Goal: Task Accomplishment & Management: Use online tool/utility

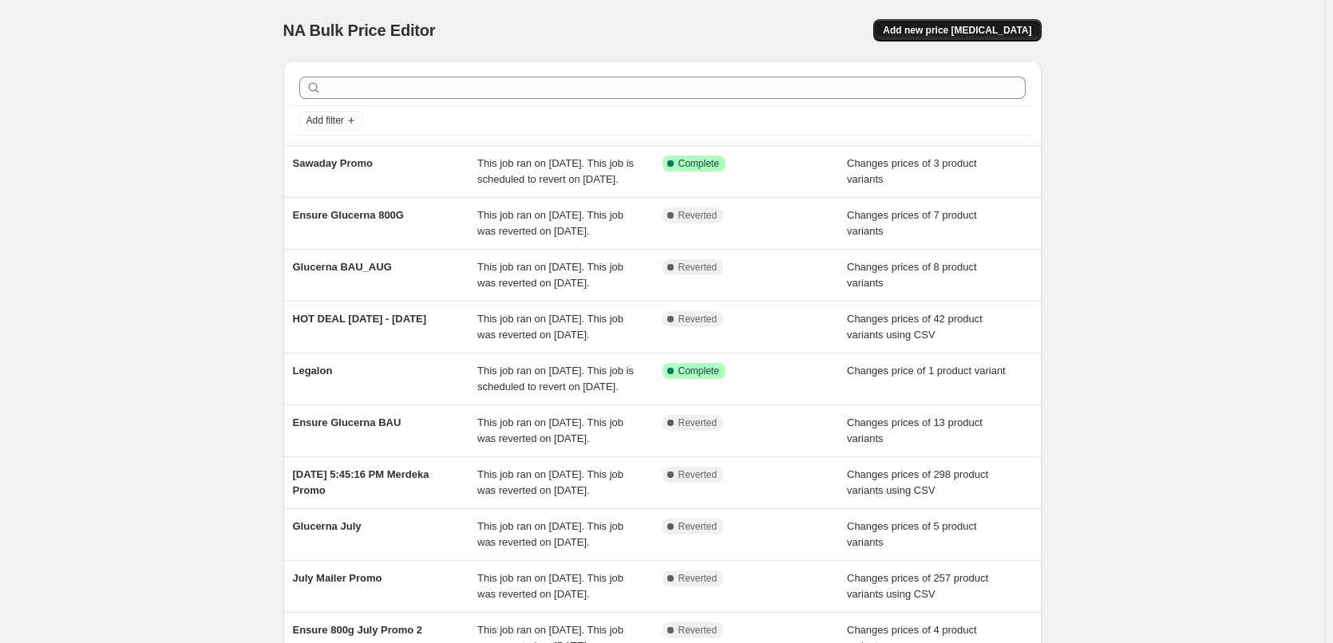
click at [979, 25] on span "Add new price [MEDICAL_DATA]" at bounding box center [957, 30] width 148 height 13
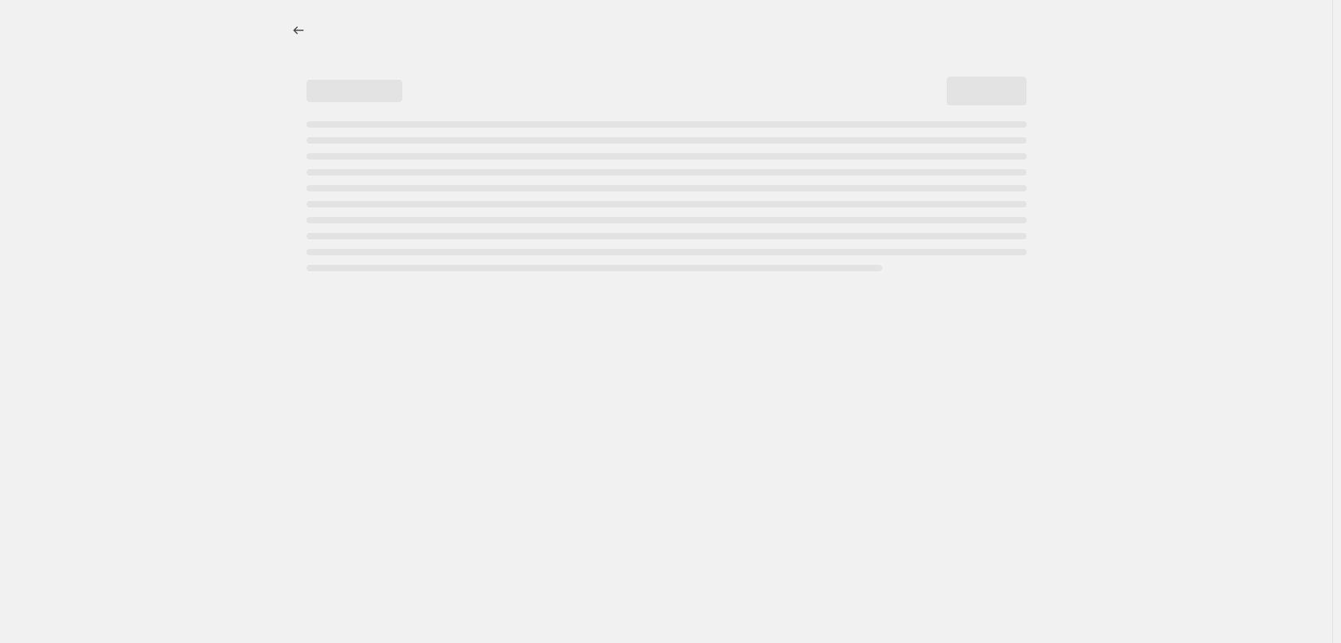
select select "percentage"
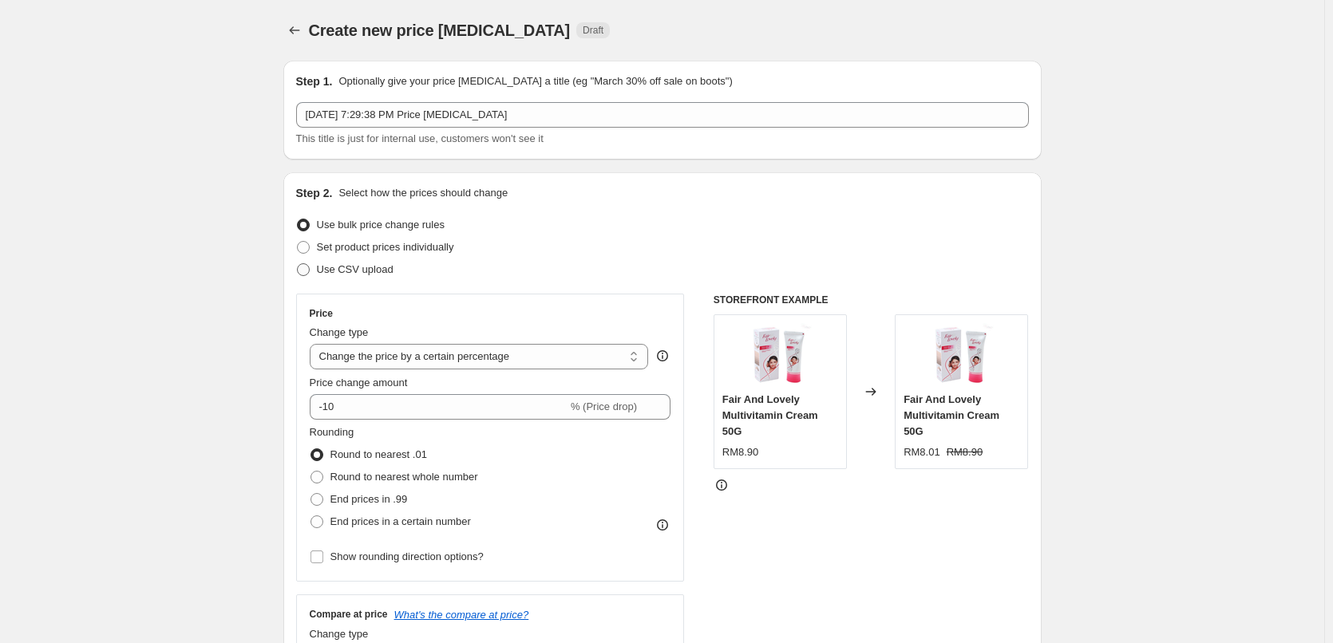
click at [388, 261] on label "Use CSV upload" at bounding box center [344, 270] width 97 height 22
click at [298, 263] on input "Use CSV upload" at bounding box center [297, 263] width 1 height 1
radio input "true"
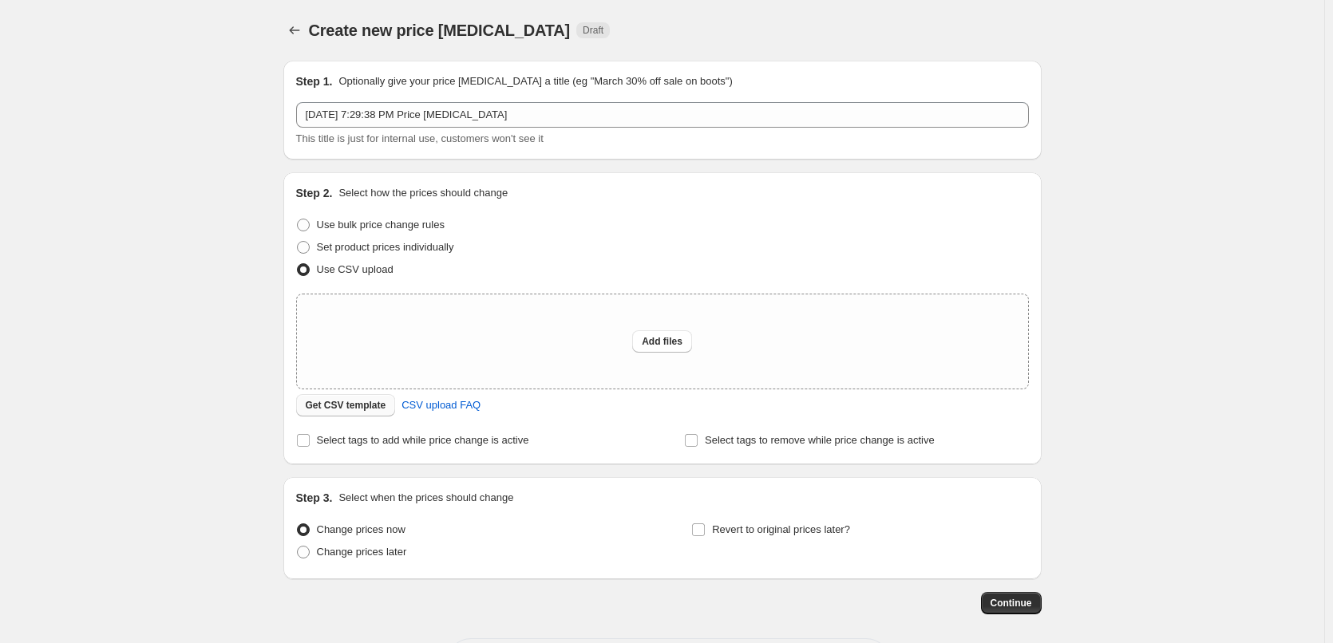
click at [378, 396] on button "Get CSV template" at bounding box center [346, 405] width 100 height 22
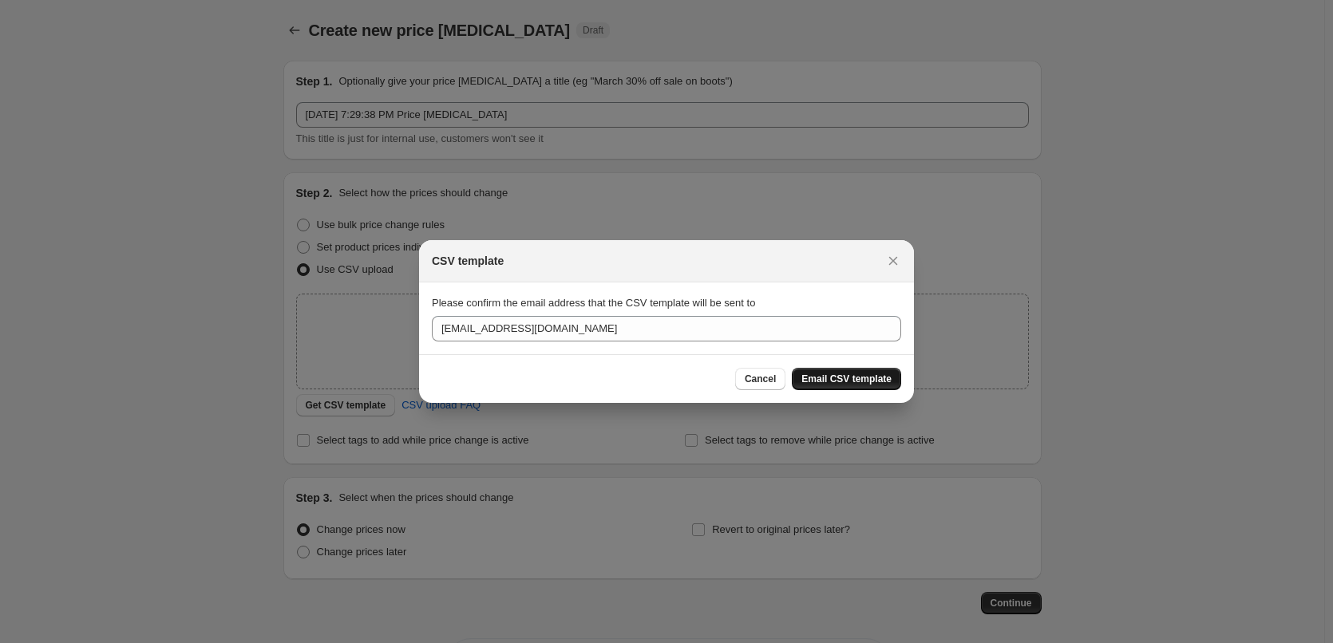
click at [817, 377] on span "Email CSV template" at bounding box center [846, 379] width 90 height 13
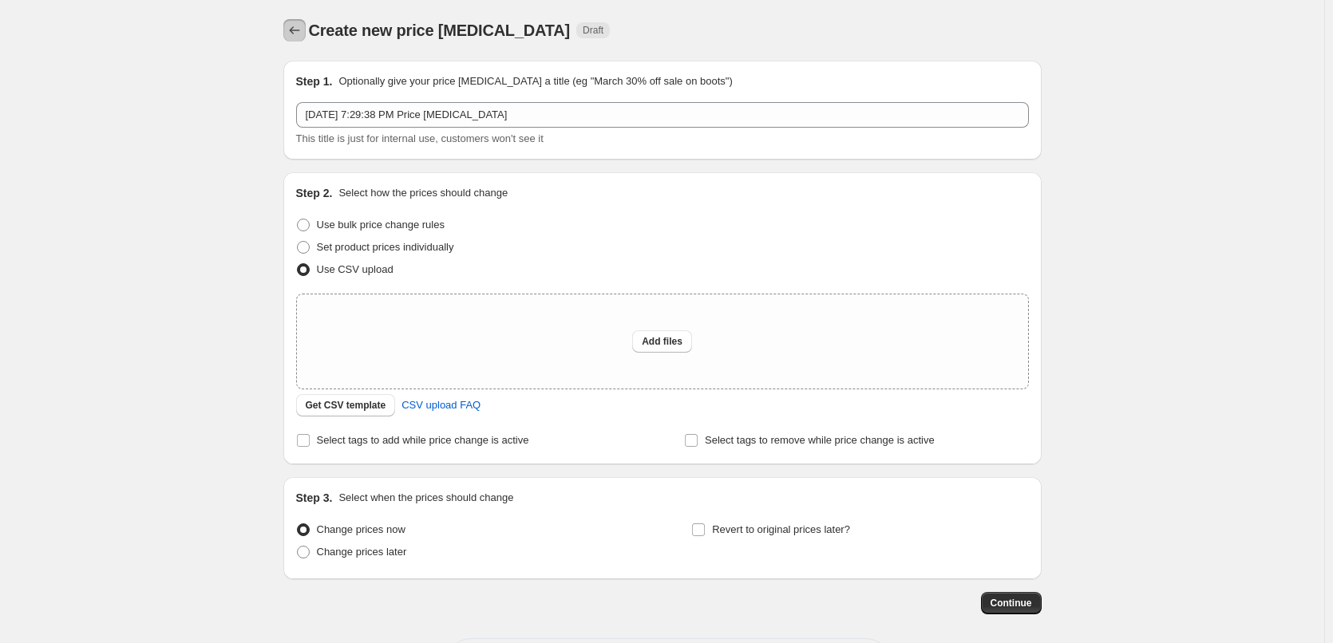
click at [304, 22] on button "Price change jobs" at bounding box center [294, 30] width 22 height 22
